Goal: Navigation & Orientation: Find specific page/section

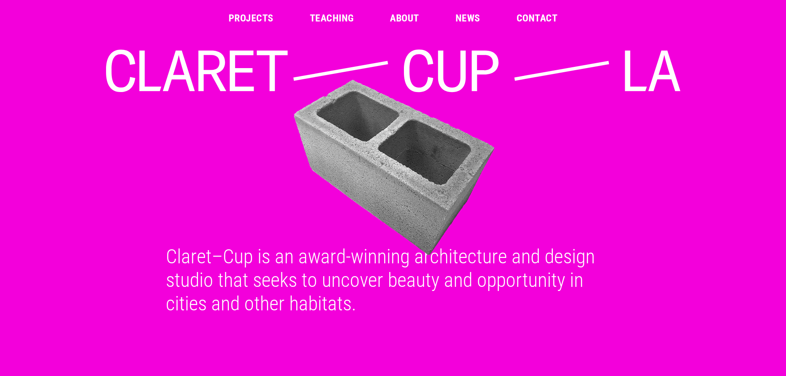
click at [258, 17] on link "Projects" at bounding box center [251, 18] width 45 height 10
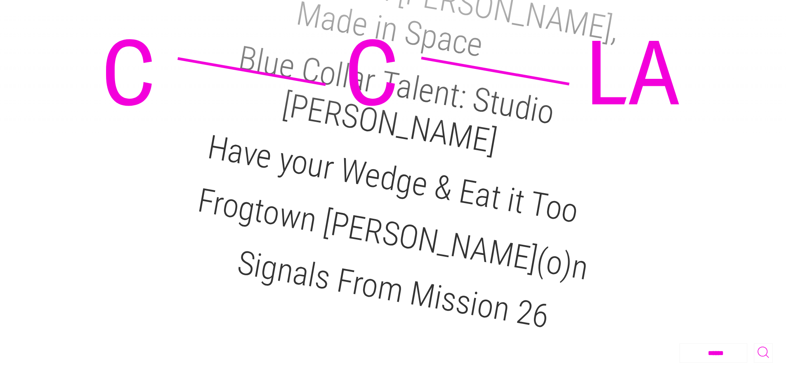
scroll to position [1320, 0]
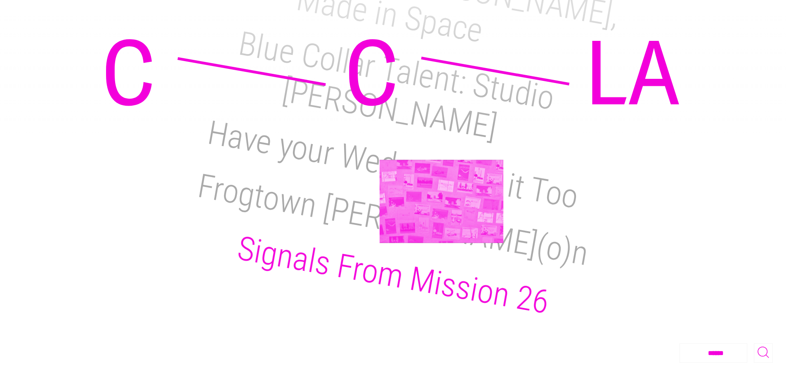
click at [443, 229] on h2 "Signals From Mission 26" at bounding box center [392, 275] width 317 height 93
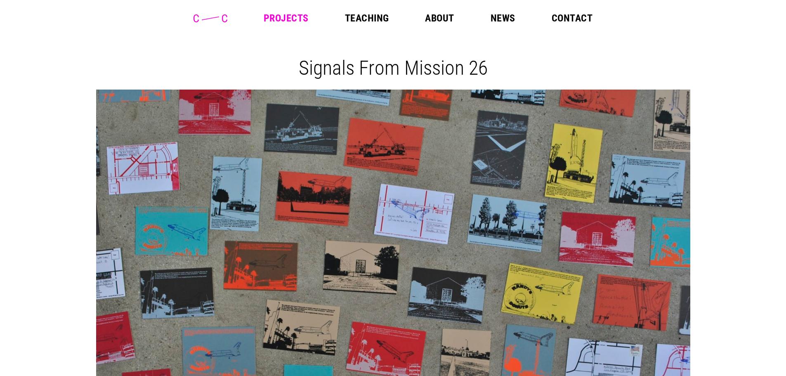
drag, startPoint x: 741, startPoint y: 223, endPoint x: 729, endPoint y: 16, distance: 207.5
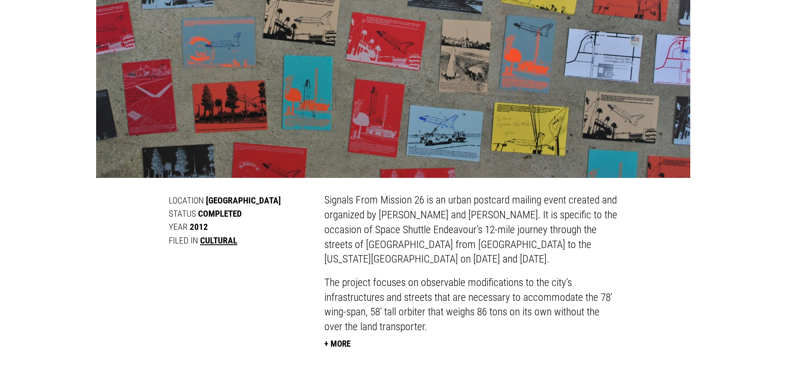
scroll to position [330, 0]
